Goal: Navigation & Orientation: Understand site structure

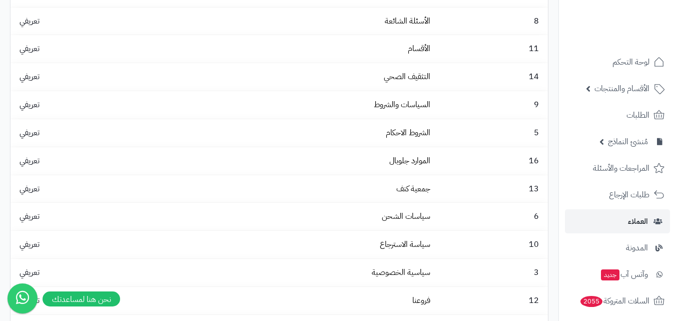
scroll to position [134, 0]
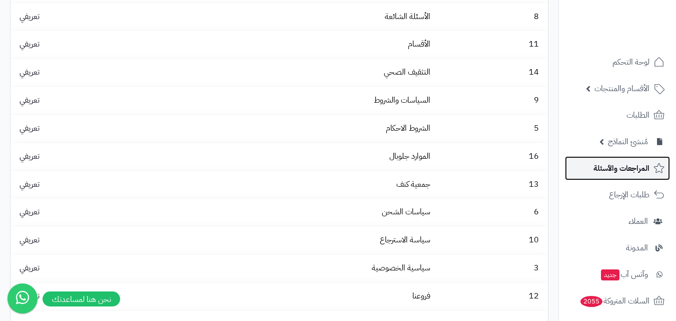
click at [612, 168] on span "المراجعات والأسئلة" at bounding box center [622, 168] width 56 height 14
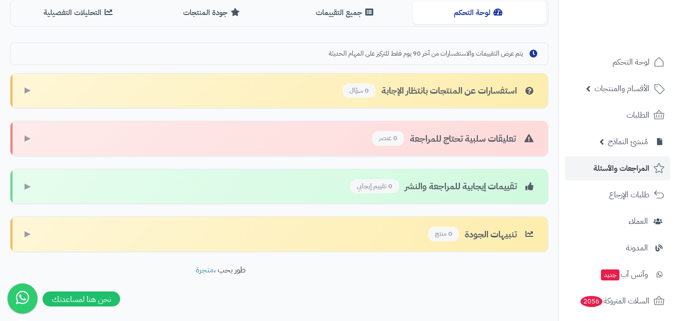
scroll to position [274, 0]
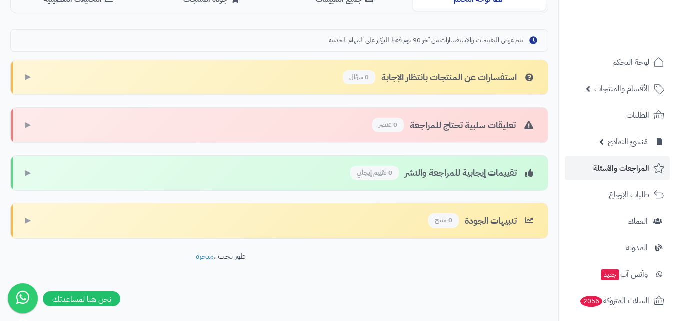
click at [476, 173] on div "تقييمات إيجابية للمراجعة والنشر 0 تقييم إيجابي" at bounding box center [443, 173] width 186 height 15
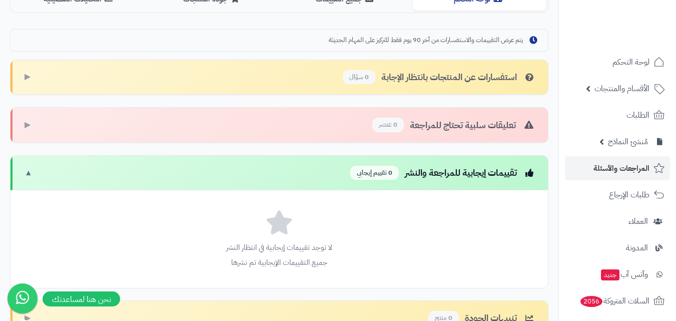
click at [479, 82] on div "استفسارات عن المنتجات بانتظار الإجابة 0 سؤال" at bounding box center [439, 77] width 193 height 15
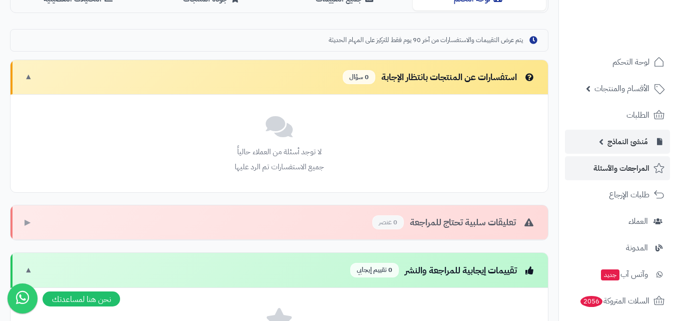
click at [649, 135] on link "مُنشئ النماذج" at bounding box center [617, 142] width 105 height 24
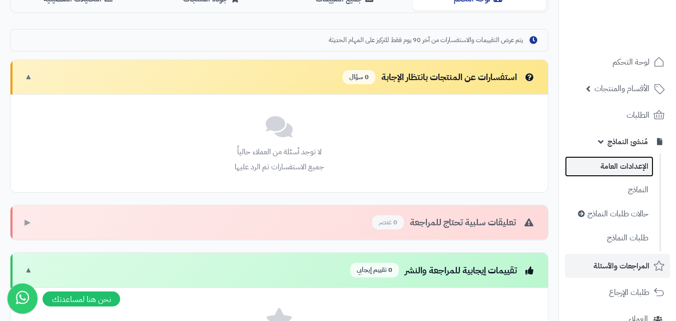
click at [637, 177] on link "الإعدادات العامة" at bounding box center [609, 166] width 89 height 21
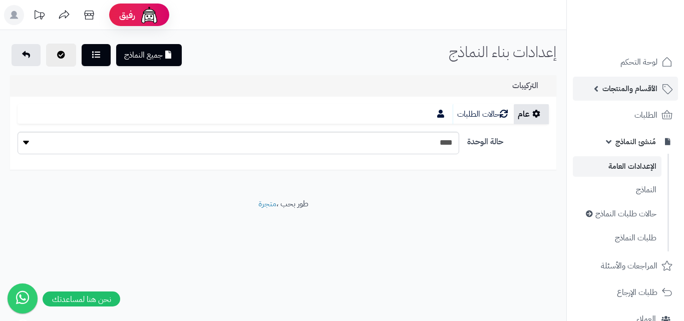
click at [644, 83] on span "الأقسام والمنتجات" at bounding box center [629, 89] width 55 height 14
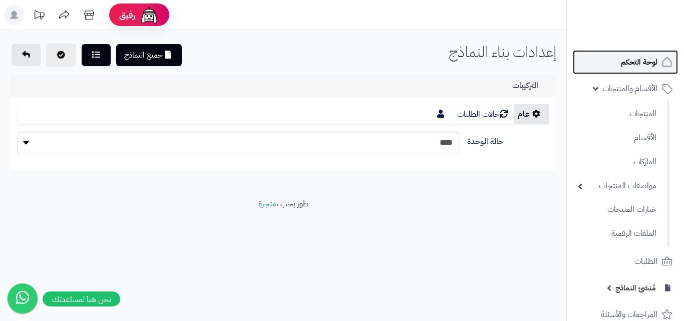
click at [636, 64] on span "لوحة التحكم" at bounding box center [639, 62] width 37 height 14
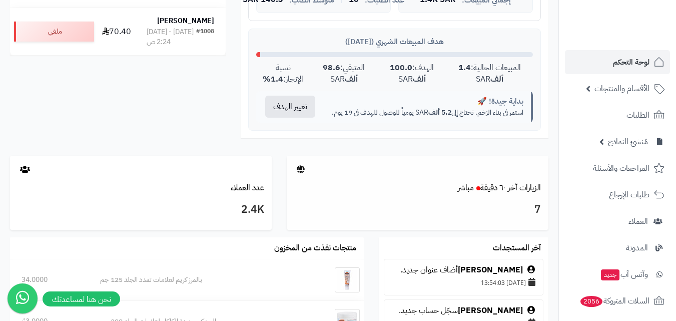
scroll to position [467, 0]
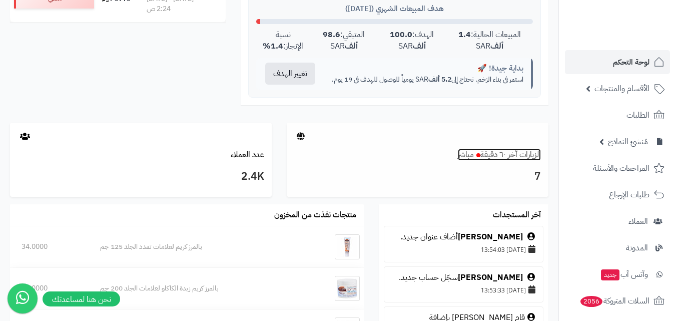
click at [463, 161] on small "مباشر" at bounding box center [466, 155] width 16 height 12
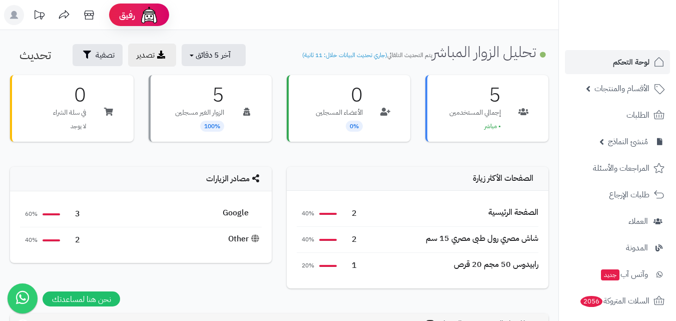
click at [240, 206] on div "Google 3 60%" at bounding box center [141, 214] width 242 height 26
click at [239, 210] on div "Google" at bounding box center [242, 213] width 39 height 12
click at [505, 248] on div "شاش مصري رول طبى مصري 15 سم 2 40%" at bounding box center [418, 240] width 242 height 26
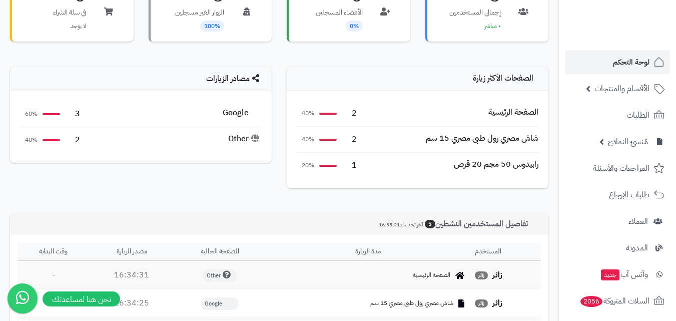
scroll to position [200, 0]
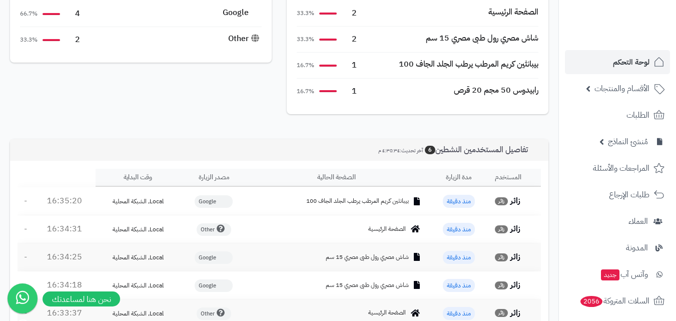
click at [393, 203] on span "بيبانثين كريم المرطب يرطب الجلد الجاف 100" at bounding box center [357, 201] width 103 height 9
click at [457, 202] on span "منذ دقيقة" at bounding box center [459, 201] width 32 height 13
click at [140, 198] on span "Local, الشبكة المحلية" at bounding box center [138, 201] width 51 height 9
click at [205, 198] on span "Google" at bounding box center [214, 201] width 38 height 13
click at [126, 203] on span "Local, الشبكة المحلية" at bounding box center [138, 201] width 51 height 9
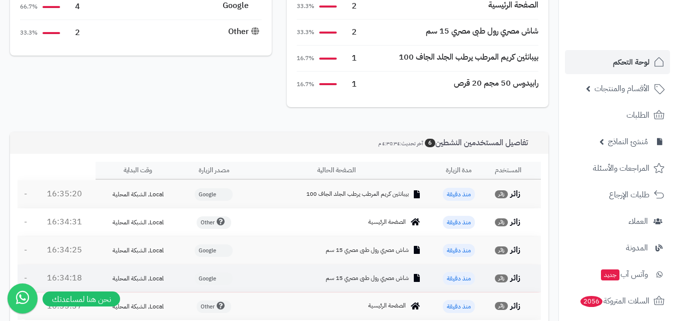
scroll to position [300, 0]
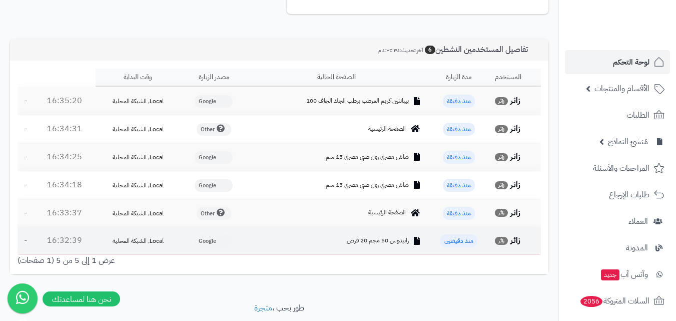
click at [374, 238] on span "رابيدوس 50 مجم 20 قرص" at bounding box center [378, 240] width 62 height 9
drag, startPoint x: 475, startPoint y: 232, endPoint x: 487, endPoint y: 236, distance: 12.2
click at [477, 232] on td "منذ دقيقتين" at bounding box center [459, 241] width 65 height 28
click at [490, 240] on td "منذ دقيقتين" at bounding box center [459, 241] width 65 height 28
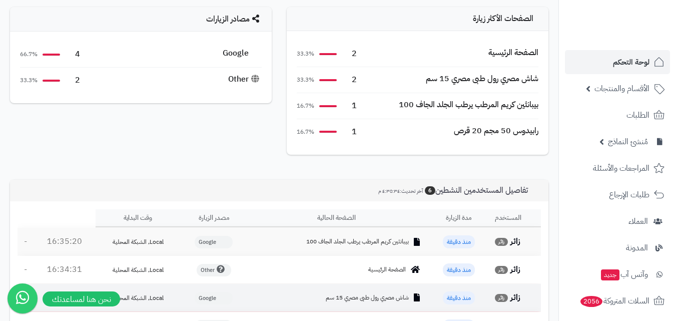
scroll to position [98, 0]
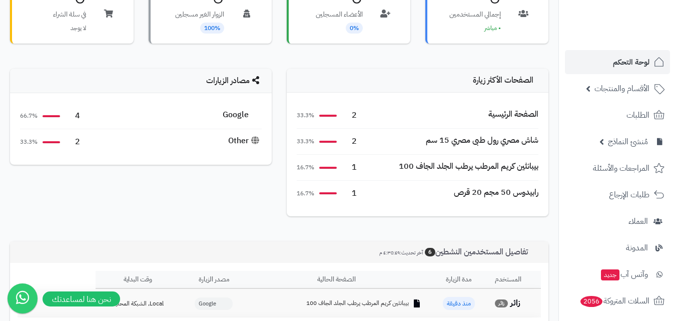
click at [229, 116] on div "Google" at bounding box center [242, 115] width 39 height 12
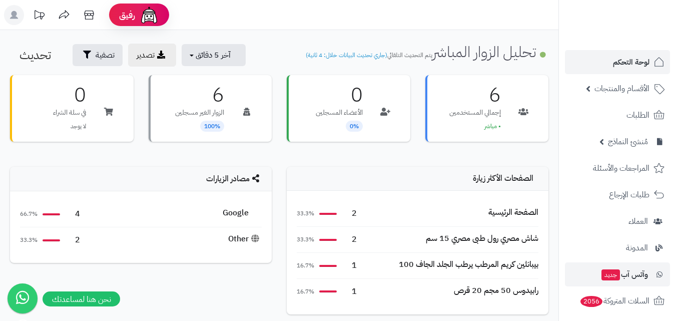
scroll to position [100, 0]
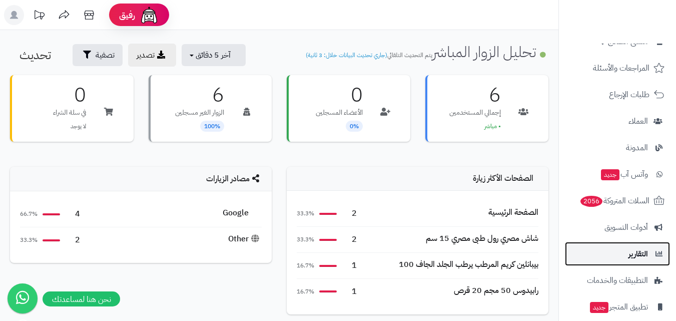
click at [608, 255] on link "التقارير" at bounding box center [617, 254] width 105 height 24
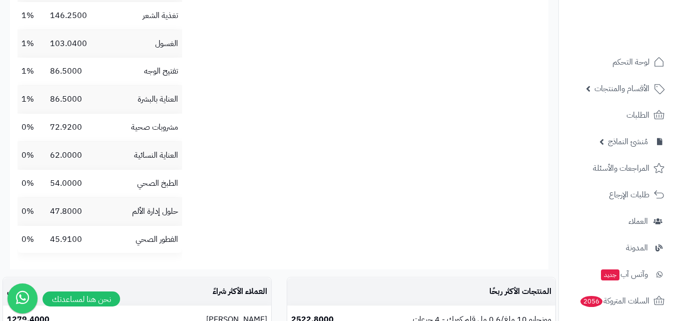
scroll to position [1268, 0]
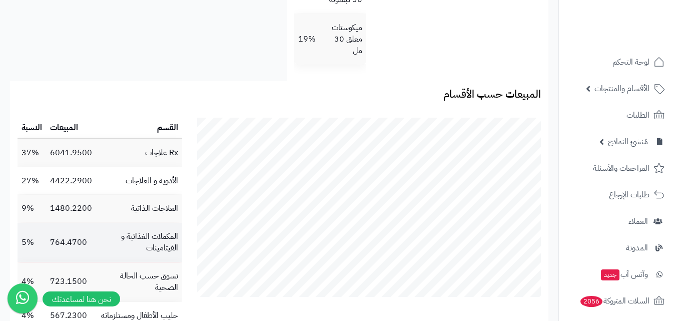
click at [144, 228] on td "المكملات الغذائية و الفيتامينات" at bounding box center [139, 242] width 86 height 39
